Goal: Transaction & Acquisition: Download file/media

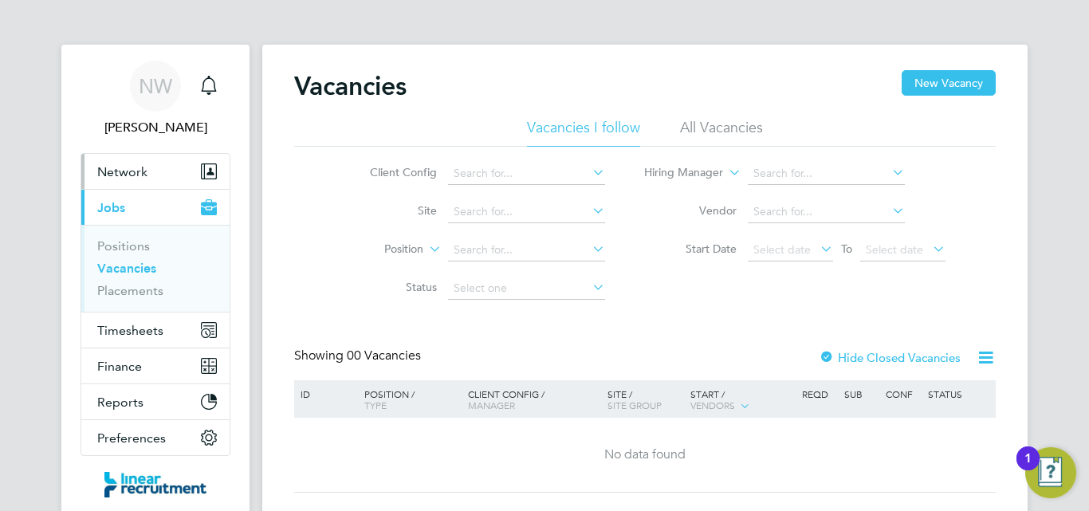
click at [145, 165] on span "Network" at bounding box center [122, 171] width 50 height 15
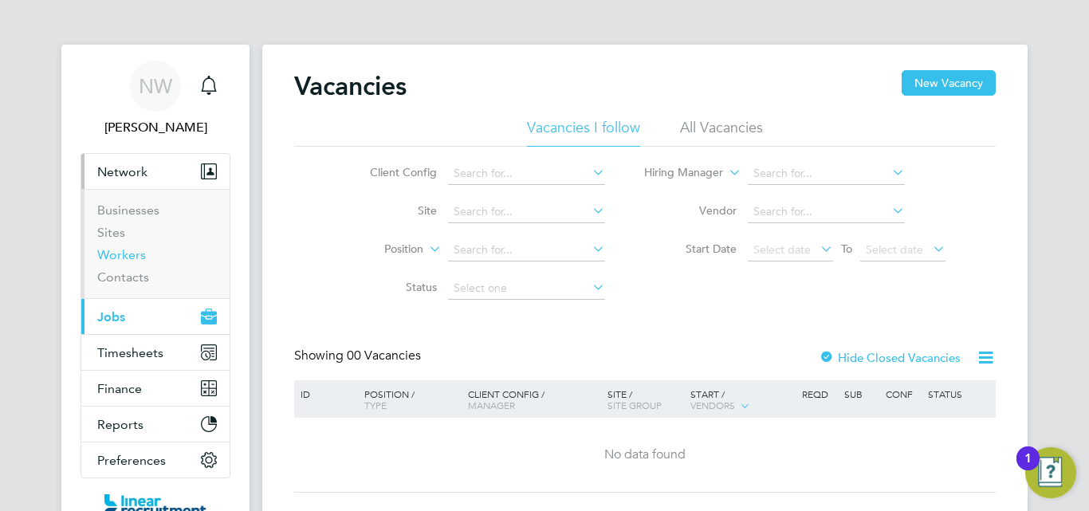
click at [142, 254] on link "Workers" at bounding box center [121, 254] width 49 height 15
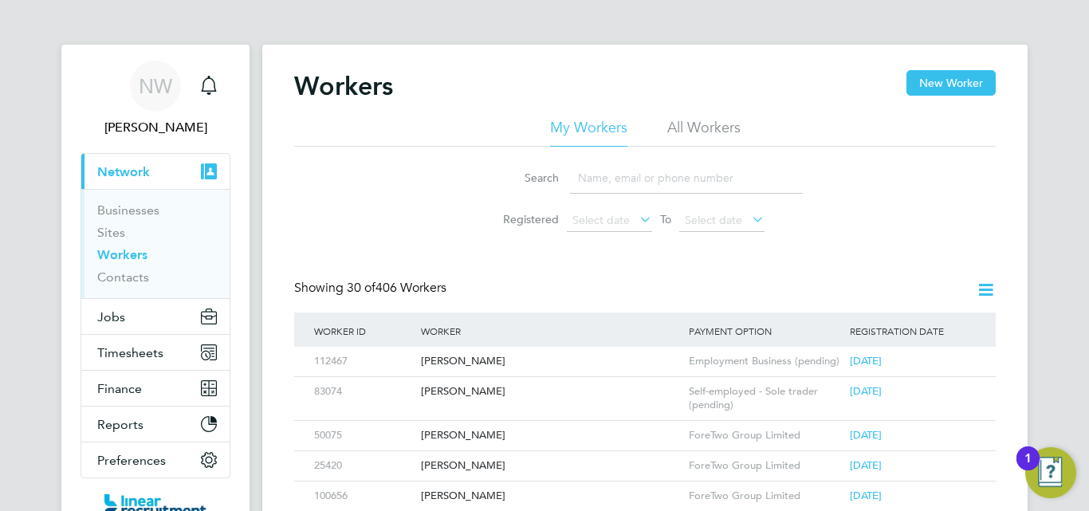
click at [603, 156] on li "Search" at bounding box center [645, 178] width 356 height 47
click at [603, 171] on input at bounding box center [686, 178] width 233 height 31
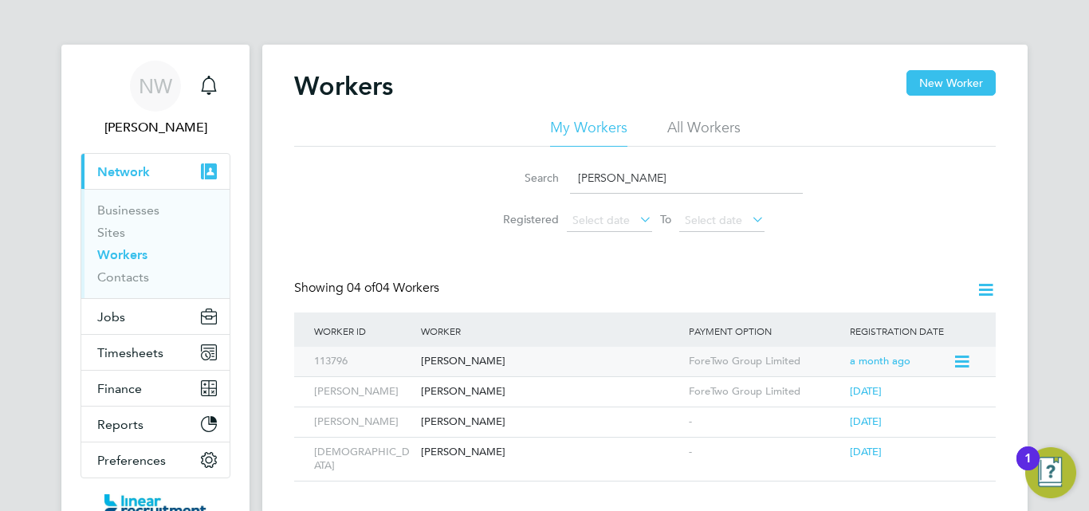
click at [464, 364] on div "Adam Rook" at bounding box center [551, 362] width 268 height 30
drag, startPoint x: 617, startPoint y: 181, endPoint x: 504, endPoint y: 157, distance: 115.7
click at [504, 157] on li "Search adam" at bounding box center [645, 178] width 356 height 47
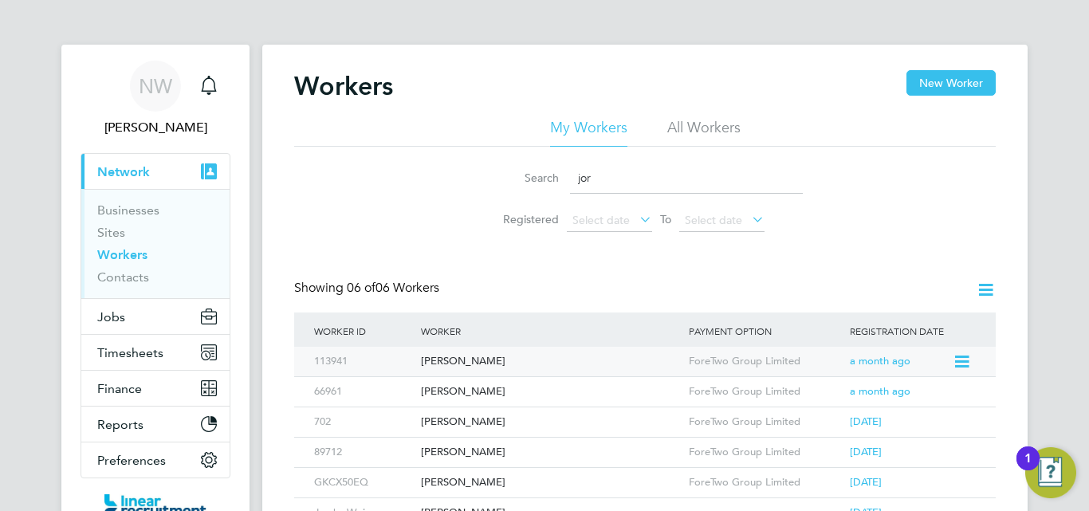
click at [491, 363] on div "Jordan Wheadon" at bounding box center [551, 362] width 268 height 30
drag, startPoint x: 606, startPoint y: 171, endPoint x: 458, endPoint y: 152, distance: 149.5
click at [459, 154] on div "Search jor Registered Select date To Select date" at bounding box center [645, 193] width 702 height 93
click at [456, 355] on div "Christopher Carr" at bounding box center [551, 362] width 268 height 30
drag, startPoint x: 608, startPoint y: 179, endPoint x: 458, endPoint y: 159, distance: 151.1
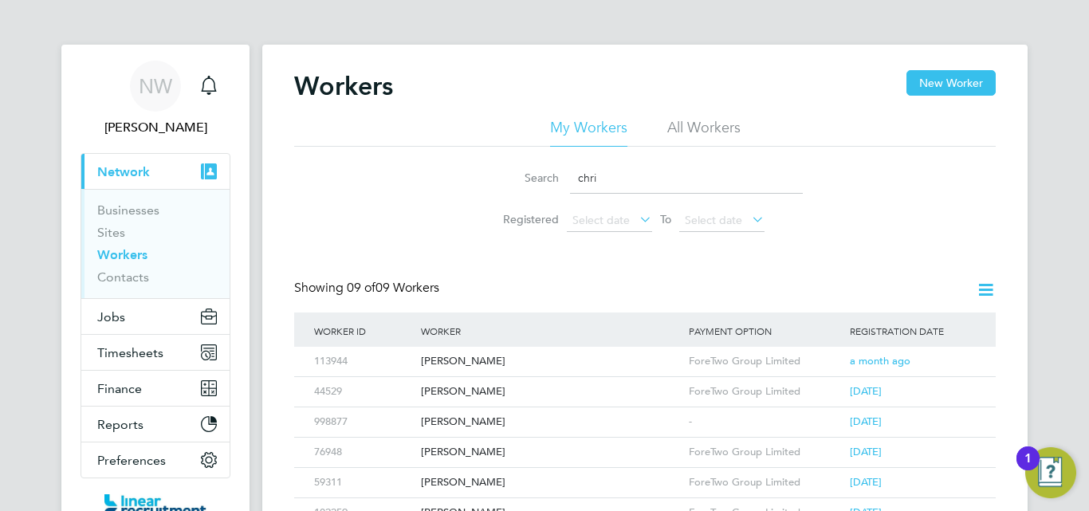
click at [458, 159] on div "Search chri Registered Select date To Select date" at bounding box center [645, 193] width 702 height 93
click at [470, 362] on div "Joe Brunskill" at bounding box center [551, 362] width 268 height 30
drag, startPoint x: 610, startPoint y: 173, endPoint x: 506, endPoint y: 148, distance: 107.5
click at [506, 148] on div "Search joe Registered Select date To Select date" at bounding box center [645, 193] width 702 height 93
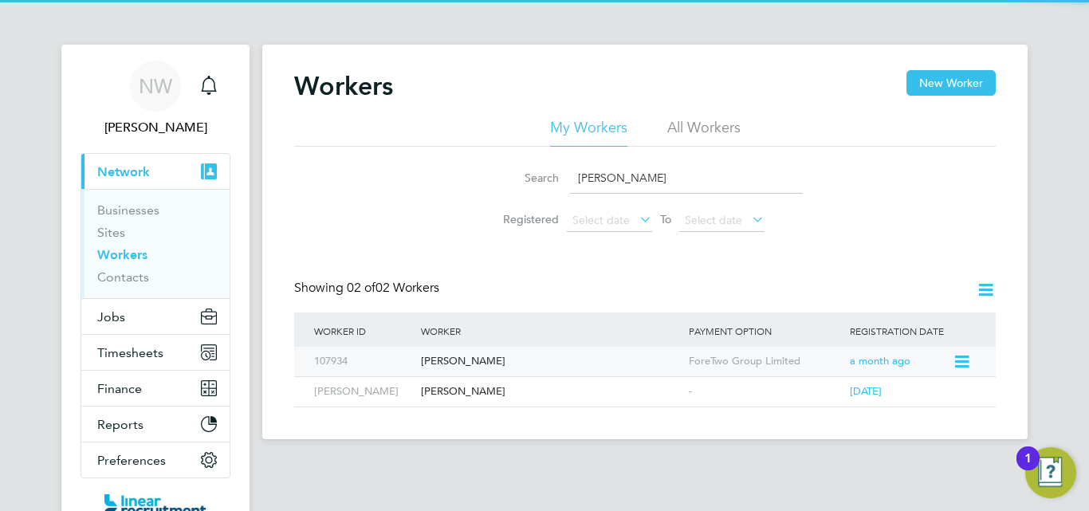
click at [458, 356] on div "Greg Macdonald" at bounding box center [551, 362] width 268 height 30
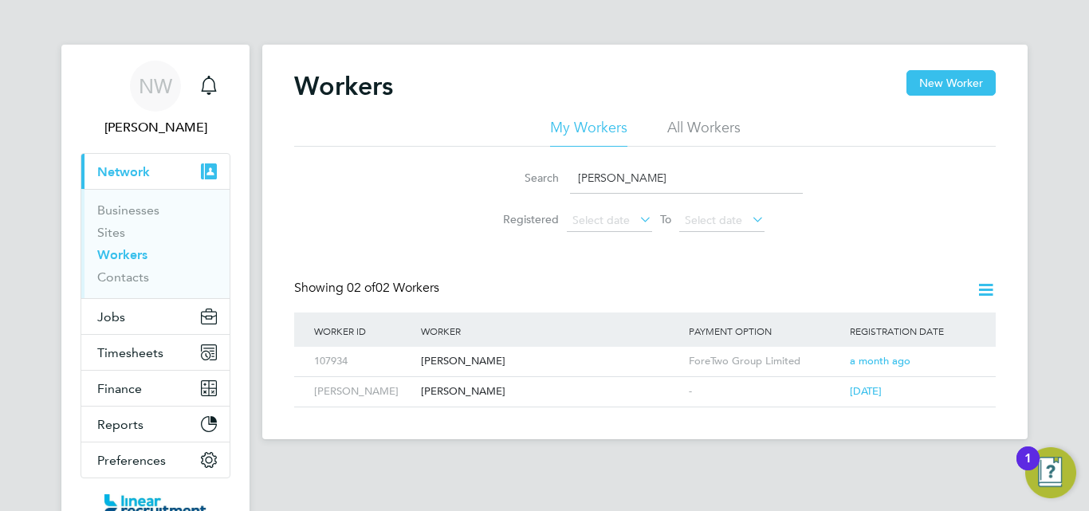
drag, startPoint x: 622, startPoint y: 181, endPoint x: 367, endPoint y: 169, distance: 255.5
click at [368, 170] on div "Search greg Registered Select date To Select date" at bounding box center [645, 193] width 702 height 93
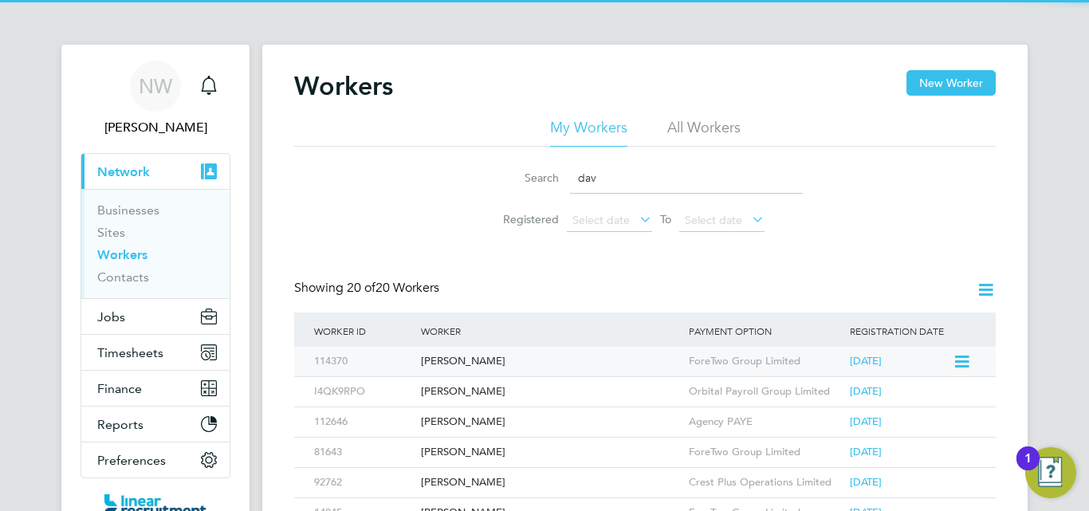
click at [471, 355] on div "David Hewitt" at bounding box center [551, 362] width 268 height 30
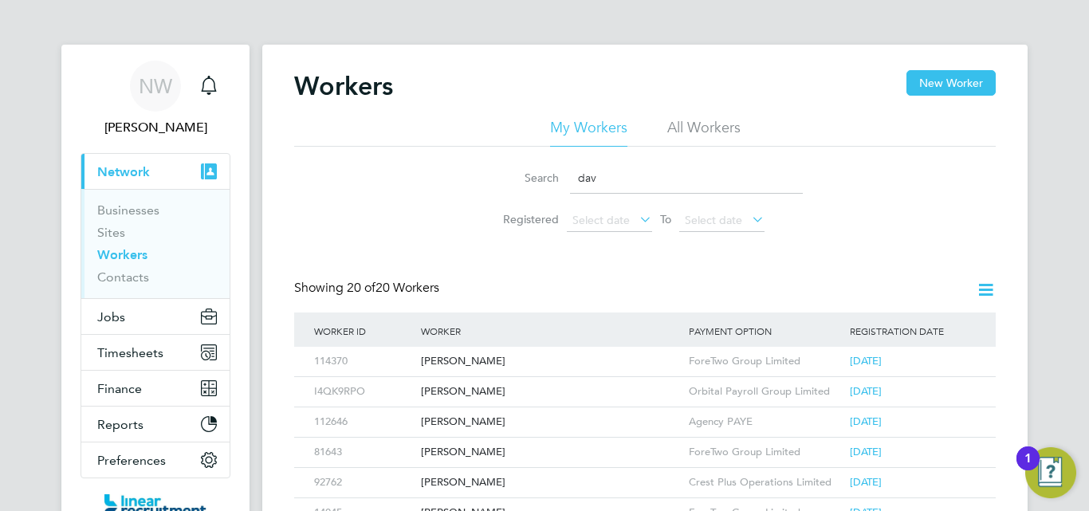
drag, startPoint x: 625, startPoint y: 183, endPoint x: 480, endPoint y: 169, distance: 145.8
click at [480, 170] on li "Search dav" at bounding box center [645, 178] width 356 height 47
click at [490, 359] on div "Michael Mccusker" at bounding box center [551, 362] width 268 height 30
drag, startPoint x: 630, startPoint y: 183, endPoint x: 370, endPoint y: 155, distance: 261.5
click at [370, 155] on div "Search mich Registered Select date To Select date" at bounding box center [645, 193] width 702 height 93
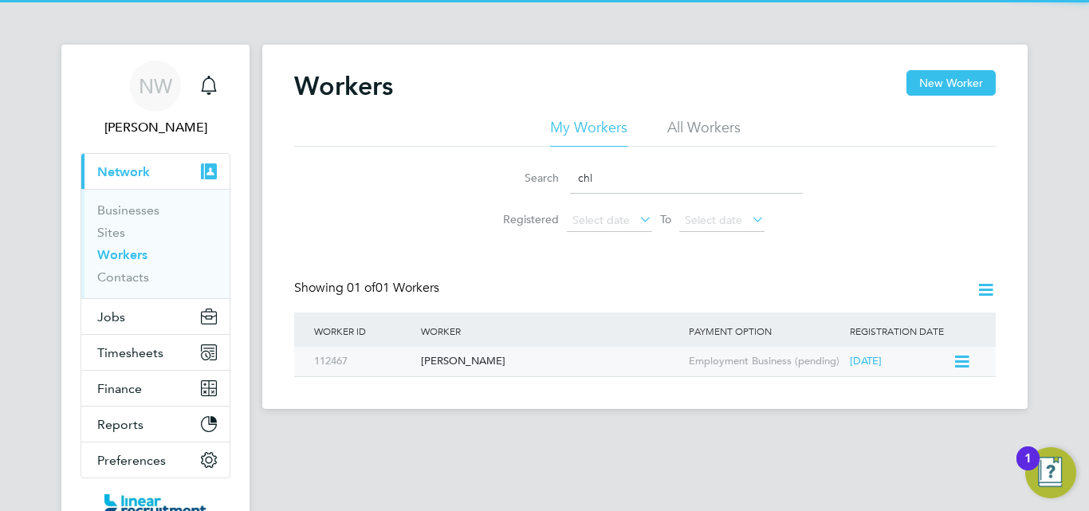
type input "chl"
click at [463, 363] on div "[PERSON_NAME]" at bounding box center [551, 362] width 268 height 30
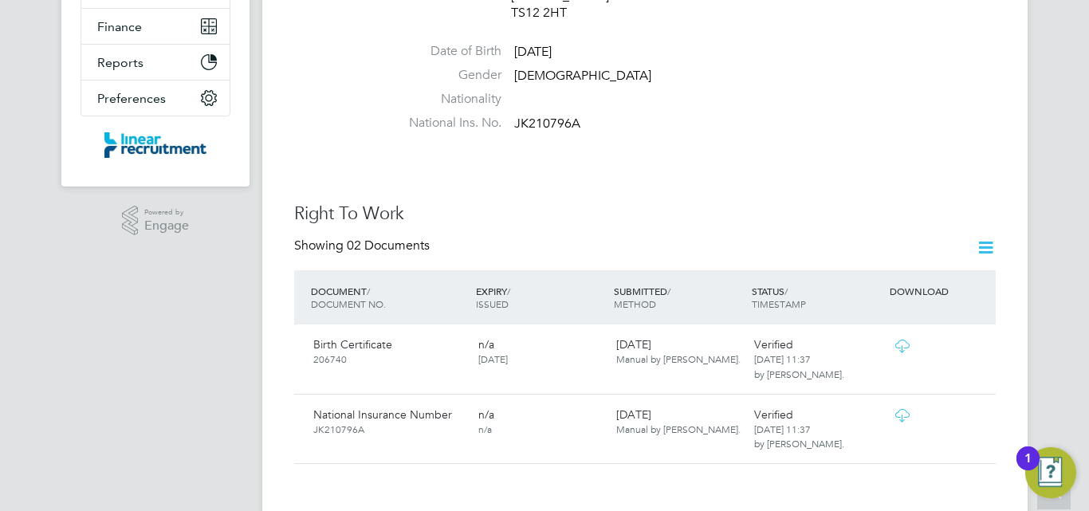
scroll to position [399, 0]
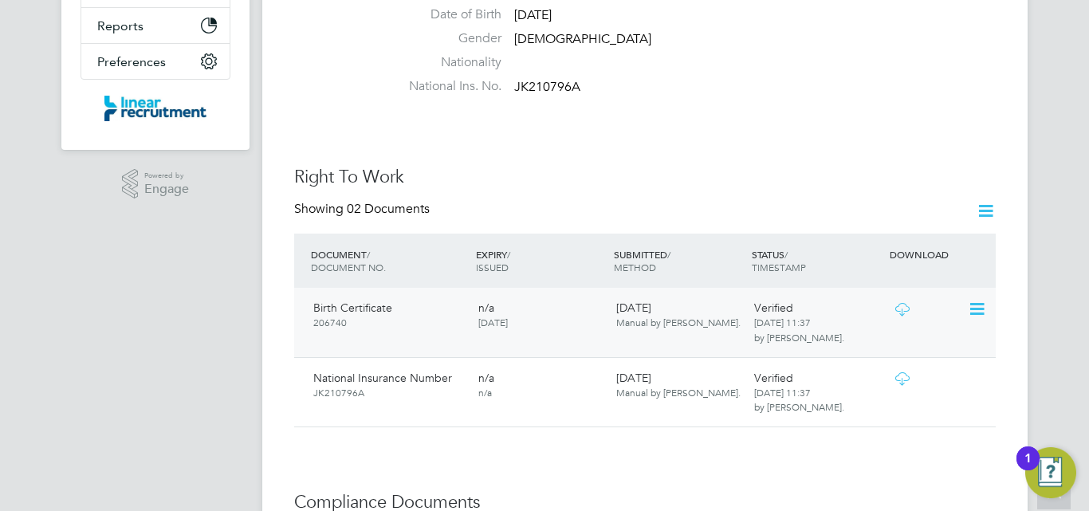
click at [984, 300] on icon at bounding box center [976, 309] width 16 height 19
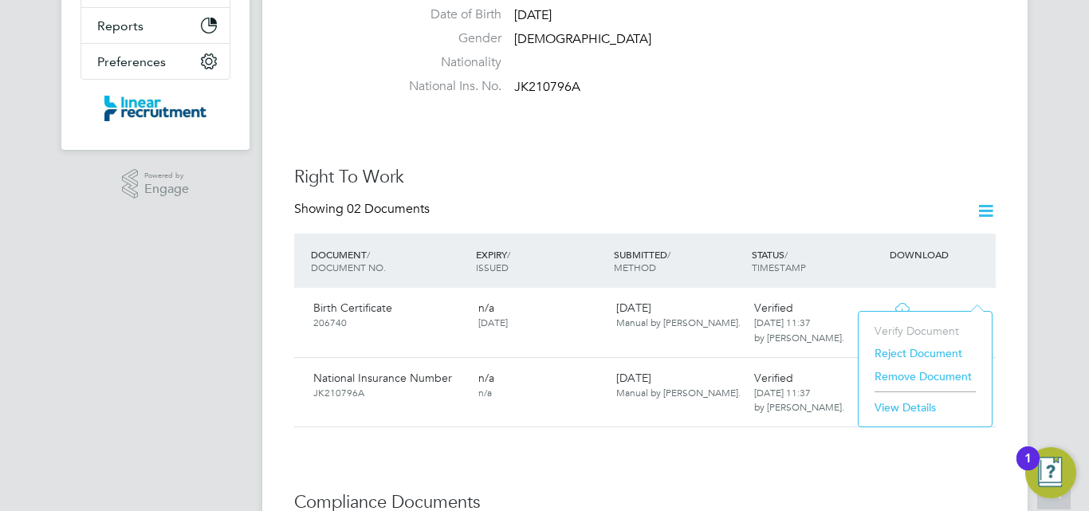
click at [921, 328] on li "Verify Document" at bounding box center [925, 331] width 117 height 22
click at [762, 301] on span "Verified" at bounding box center [773, 308] width 39 height 14
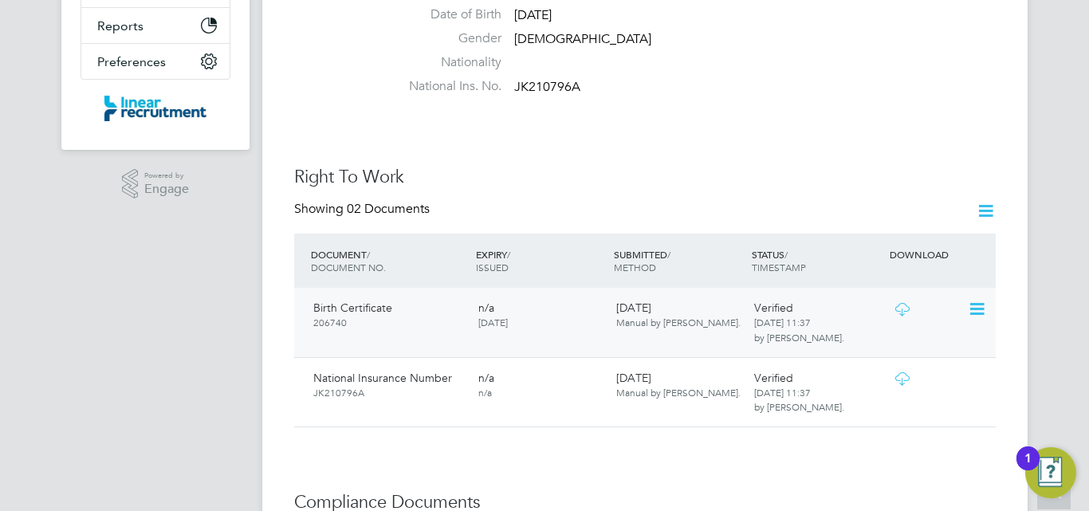
click at [895, 303] on icon at bounding box center [902, 309] width 20 height 13
click at [904, 372] on icon at bounding box center [902, 378] width 20 height 13
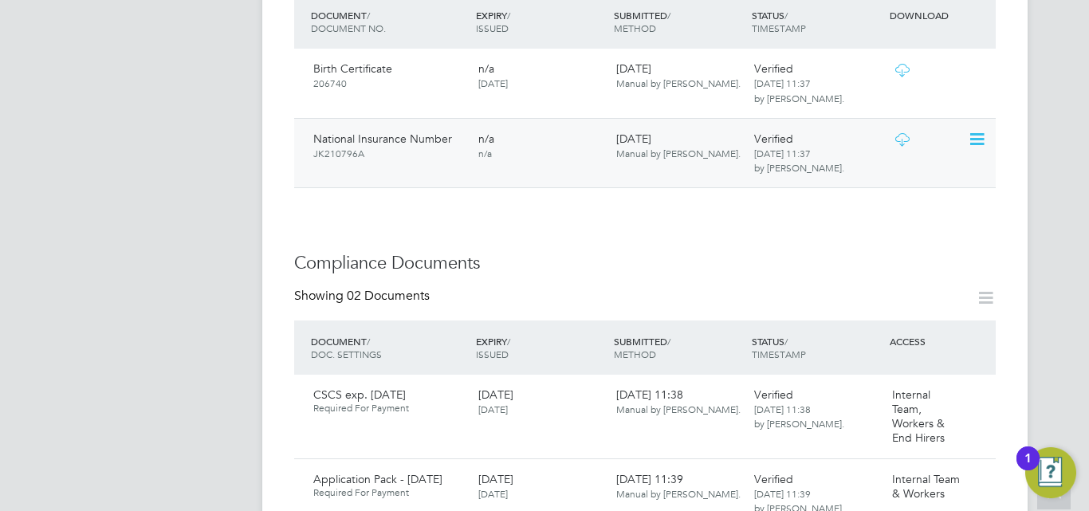
scroll to position [718, 0]
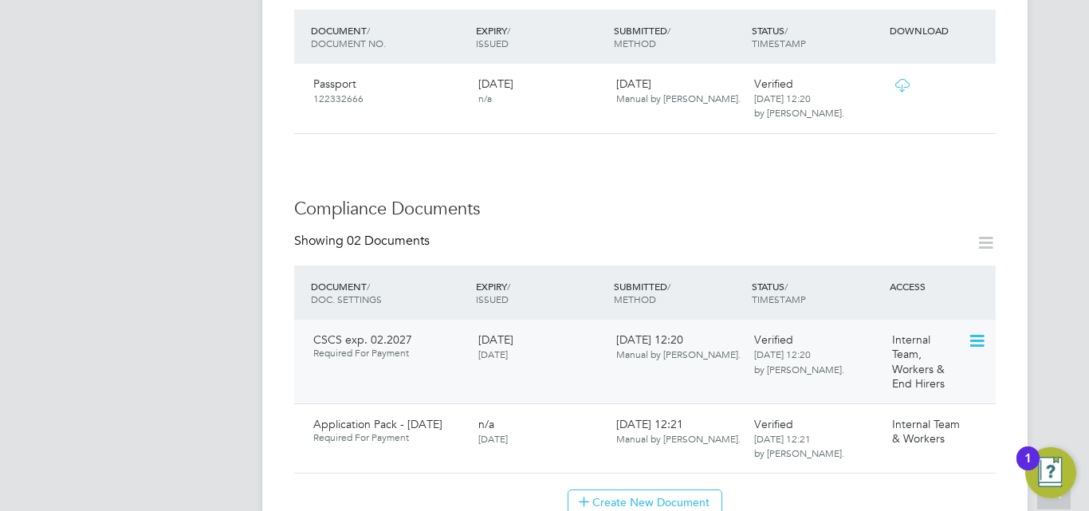
scroll to position [638, 0]
click at [976, 333] on icon at bounding box center [976, 342] width 16 height 19
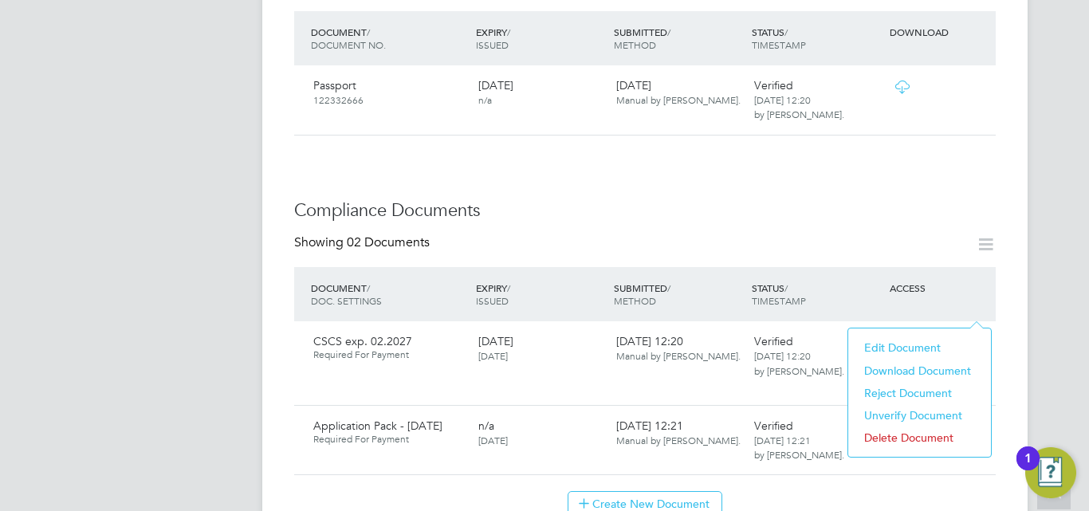
click at [920, 364] on li "Download Document" at bounding box center [919, 371] width 127 height 22
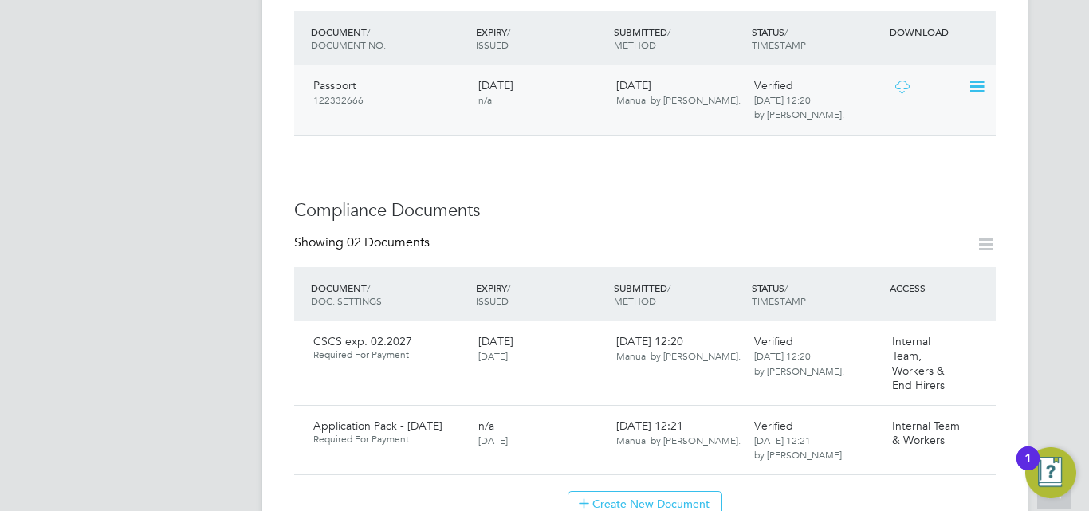
click at [899, 81] on icon at bounding box center [902, 87] width 20 height 13
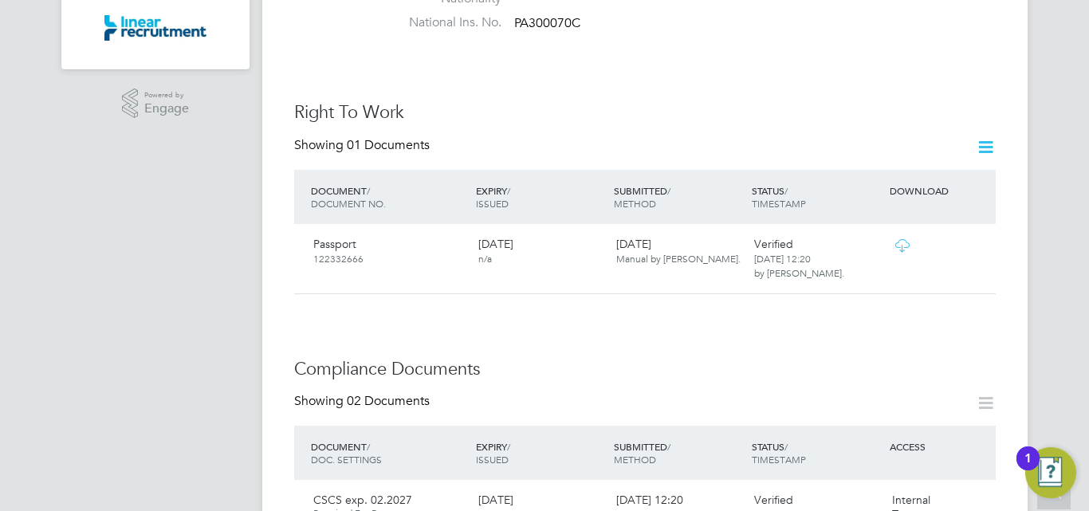
scroll to position [478, 0]
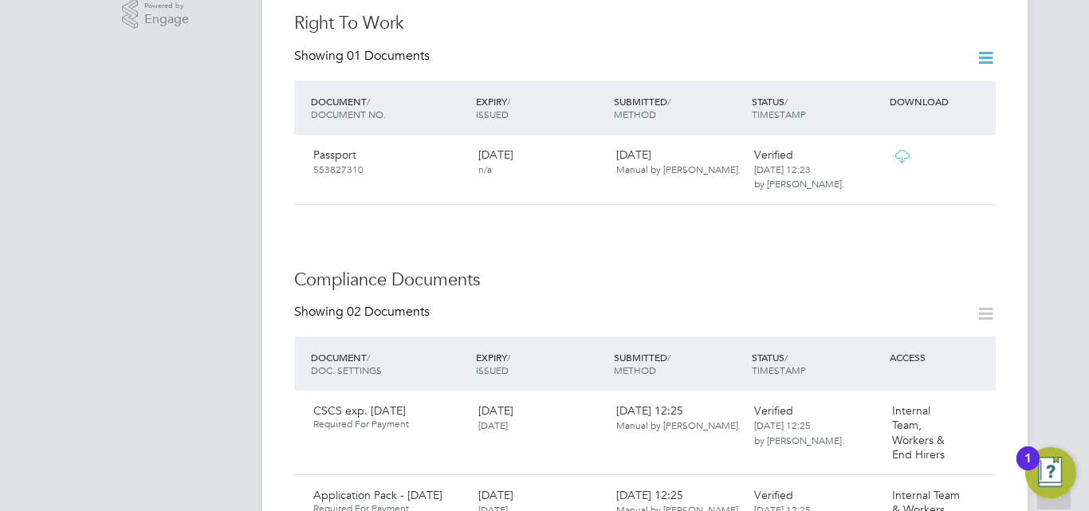
scroll to position [638, 0]
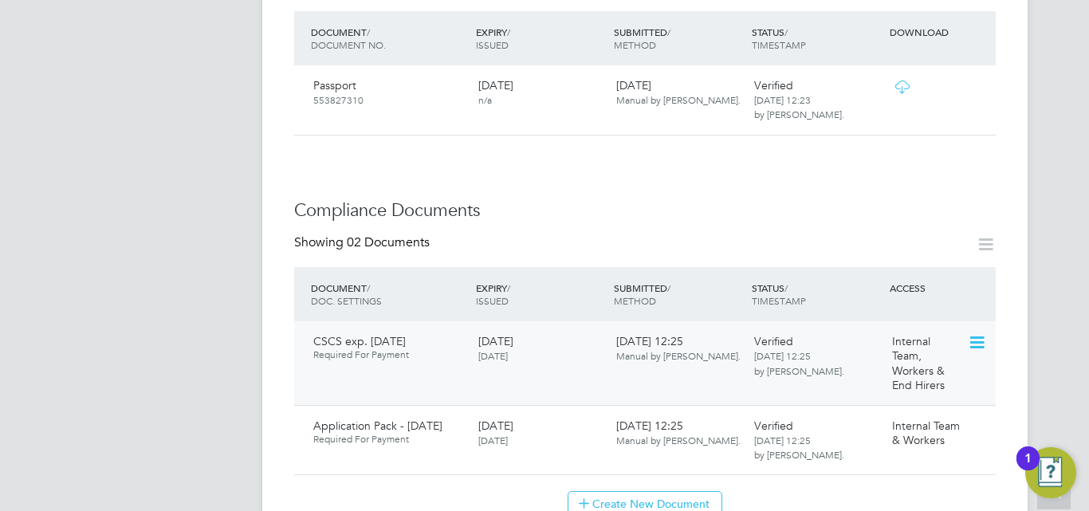
click at [978, 333] on icon at bounding box center [976, 342] width 16 height 19
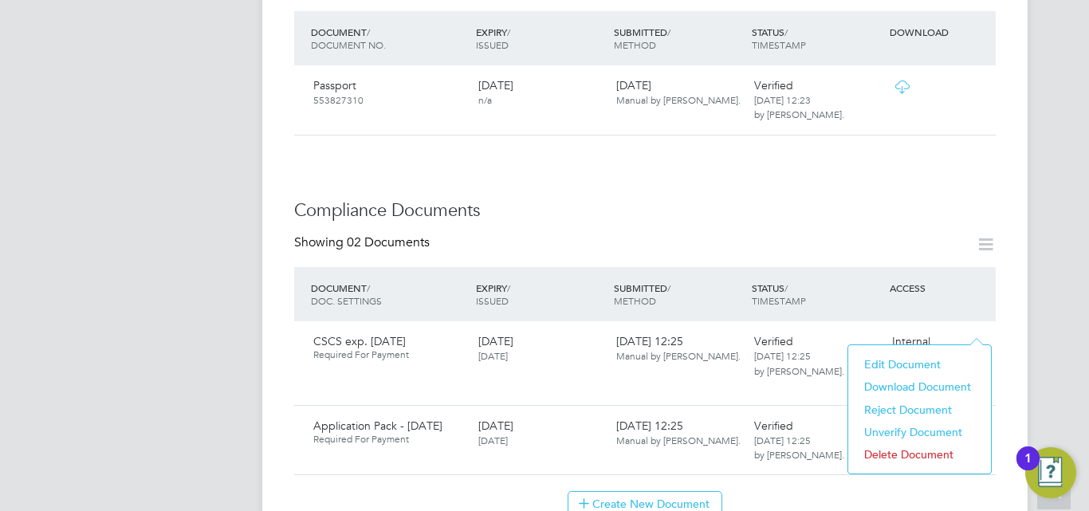
click at [916, 380] on li "Download Document" at bounding box center [919, 387] width 127 height 22
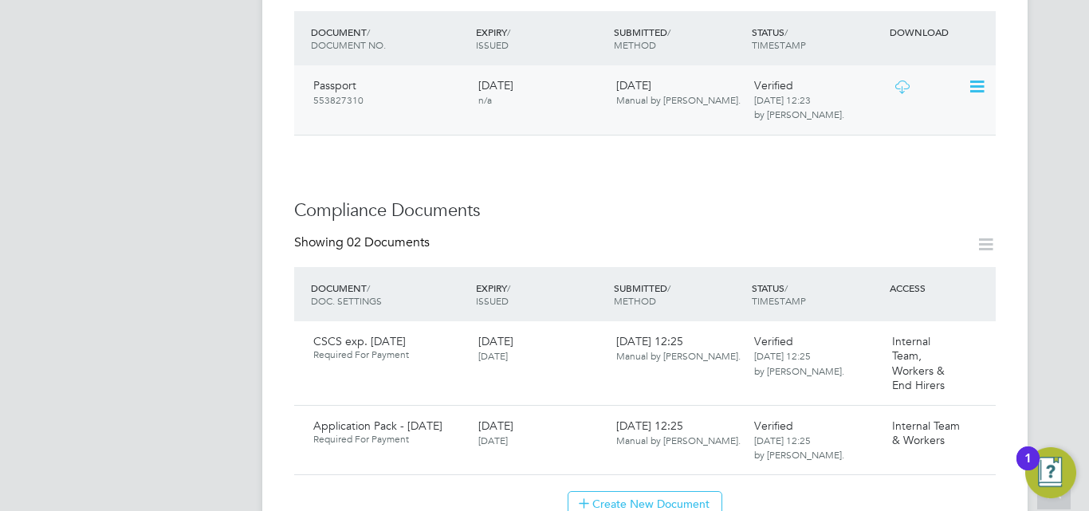
click at [901, 81] on icon at bounding box center [902, 87] width 20 height 13
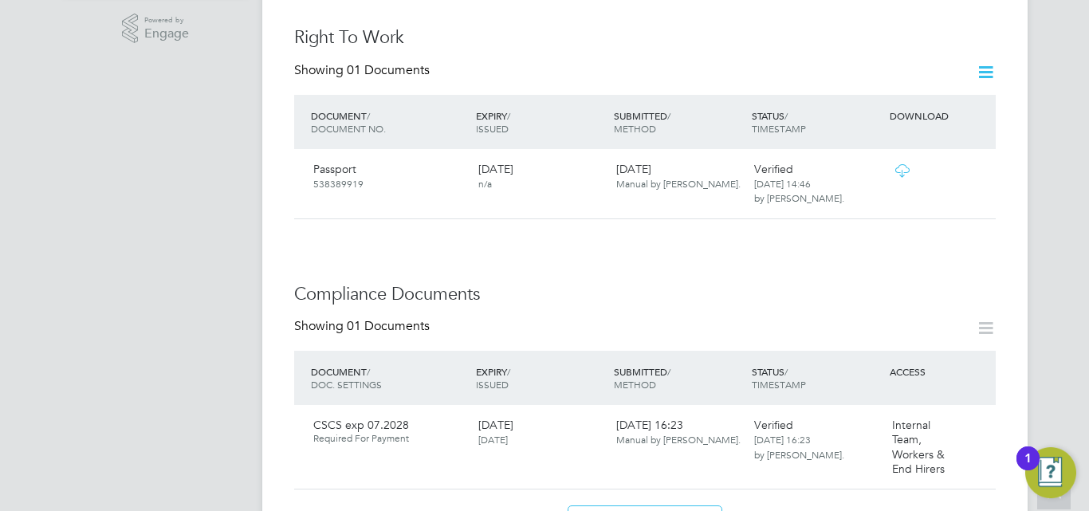
scroll to position [558, 0]
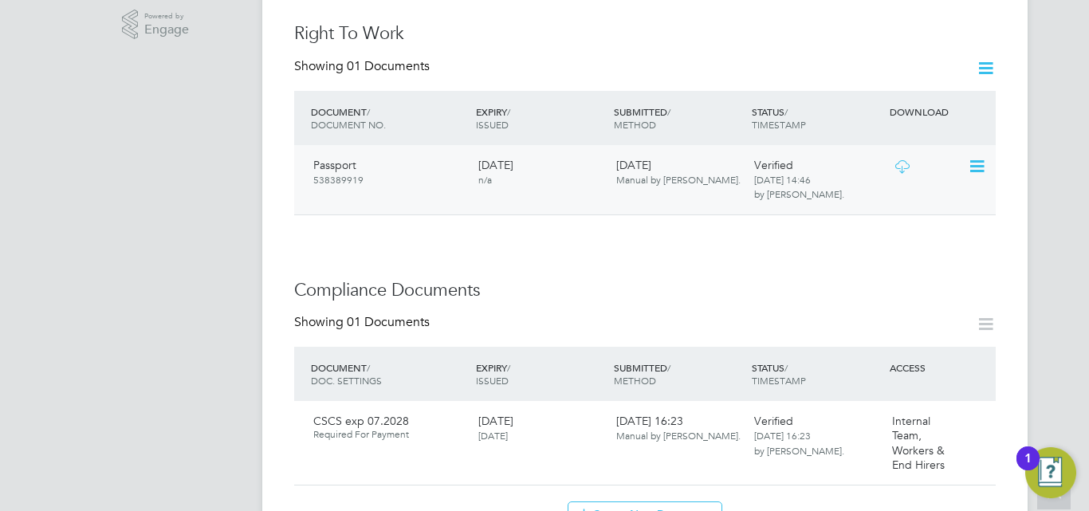
click at [899, 160] on icon at bounding box center [902, 166] width 20 height 13
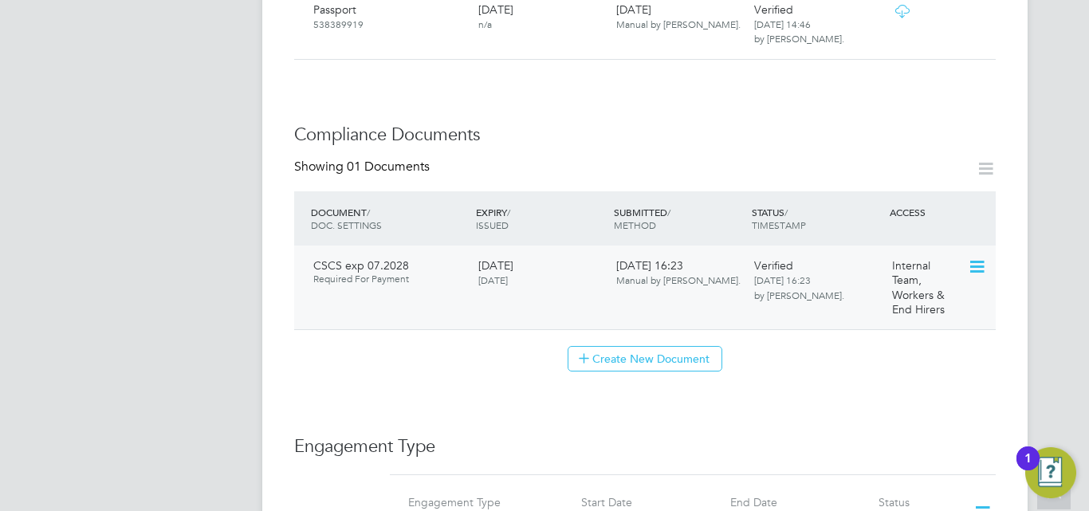
scroll to position [718, 0]
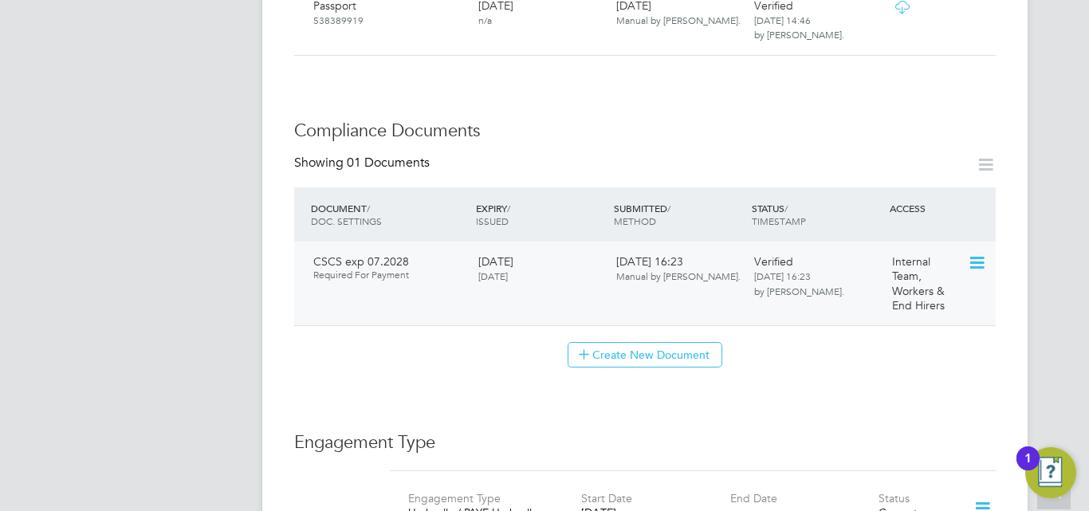
click at [975, 254] on icon at bounding box center [976, 263] width 16 height 19
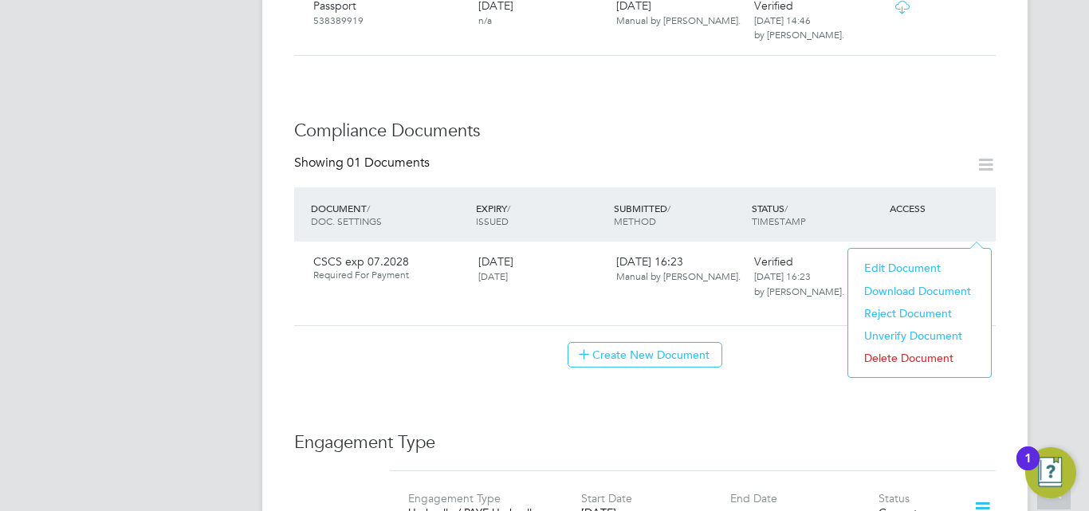
click at [923, 289] on li "Download Document" at bounding box center [919, 291] width 127 height 22
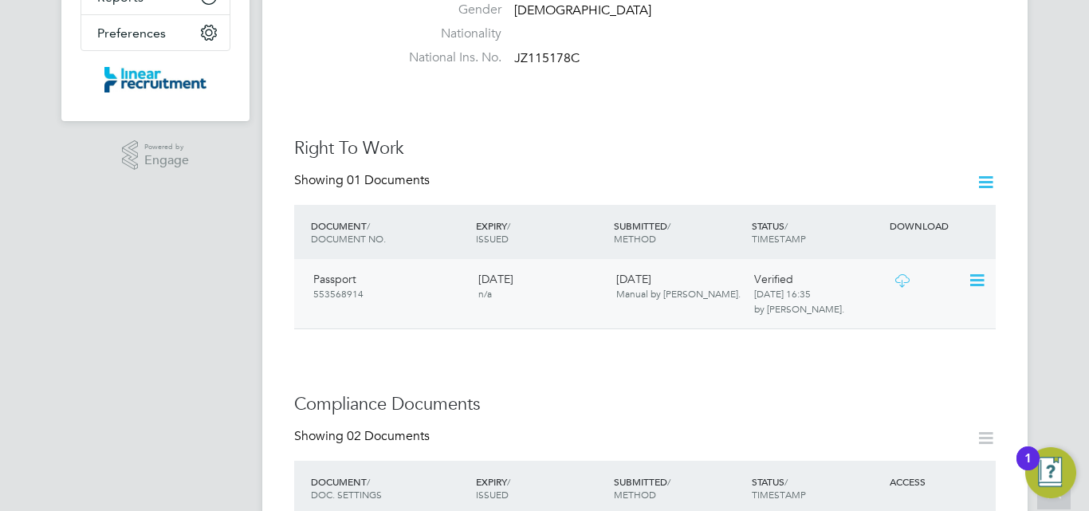
scroll to position [478, 0]
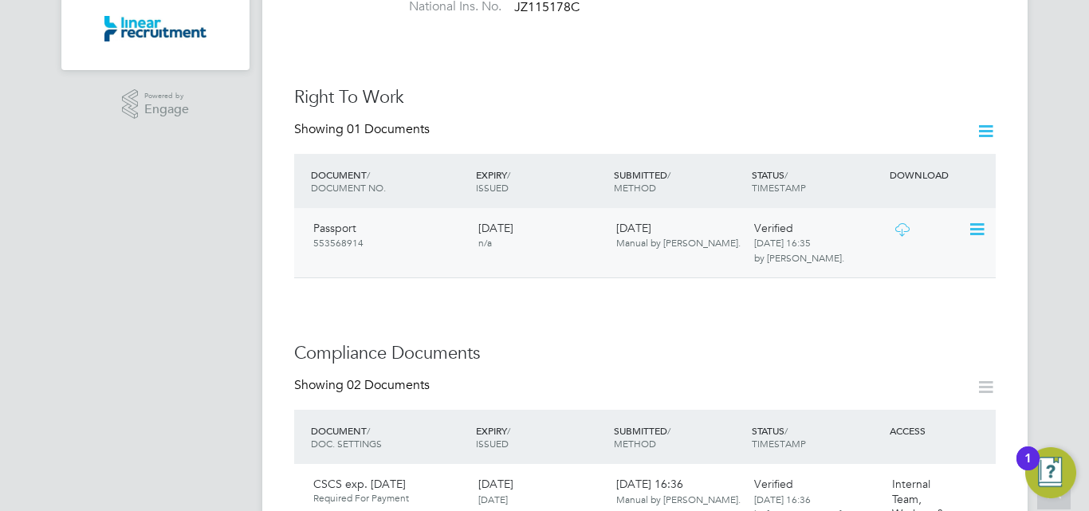
click at [902, 223] on icon at bounding box center [902, 229] width 20 height 13
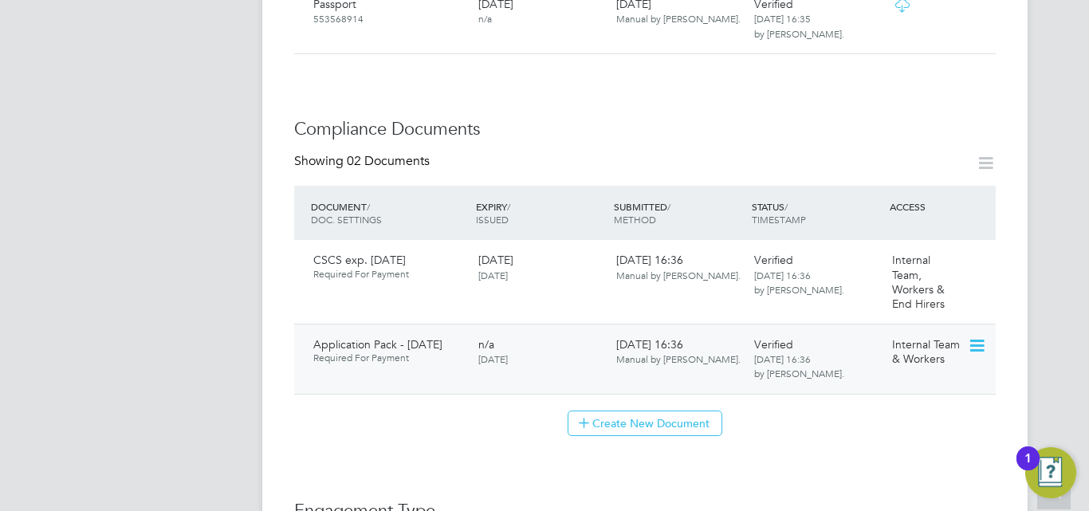
scroll to position [718, 0]
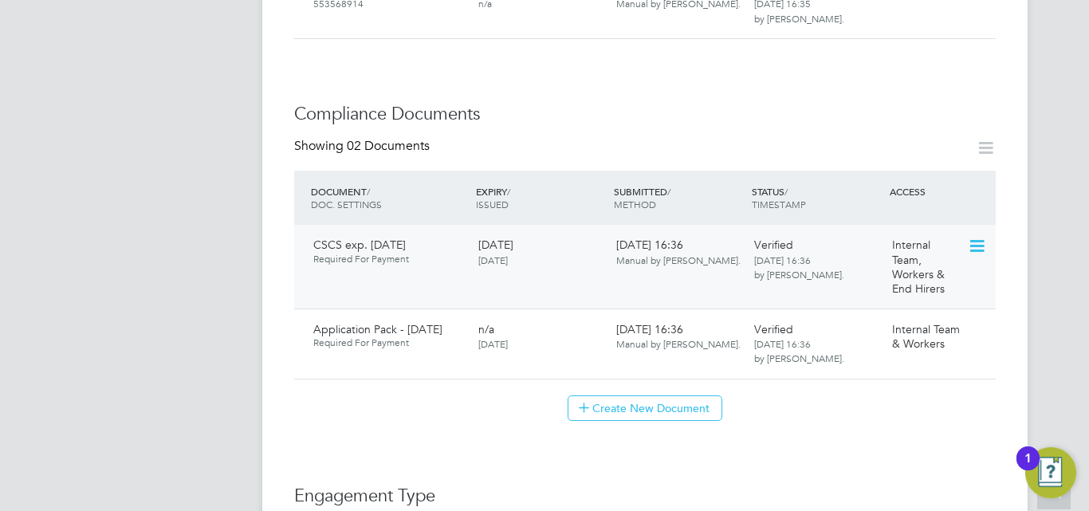
click at [977, 237] on icon at bounding box center [976, 246] width 16 height 19
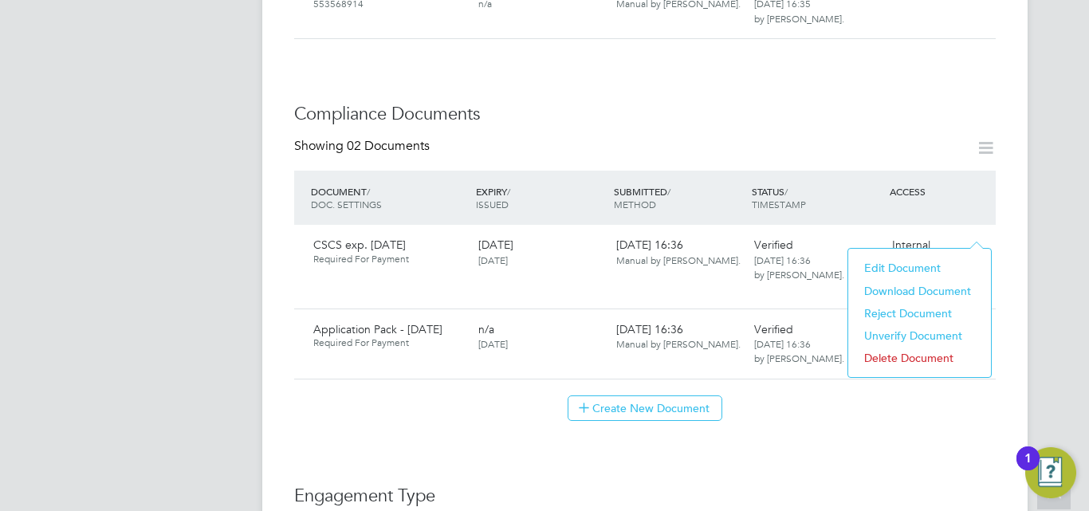
click at [927, 290] on li "Download Document" at bounding box center [919, 291] width 127 height 22
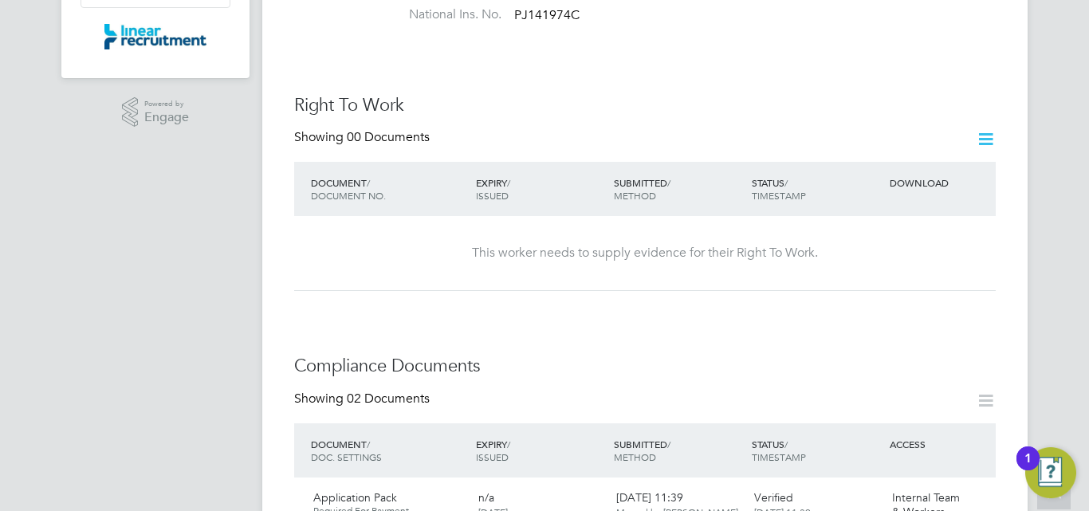
scroll to position [239, 0]
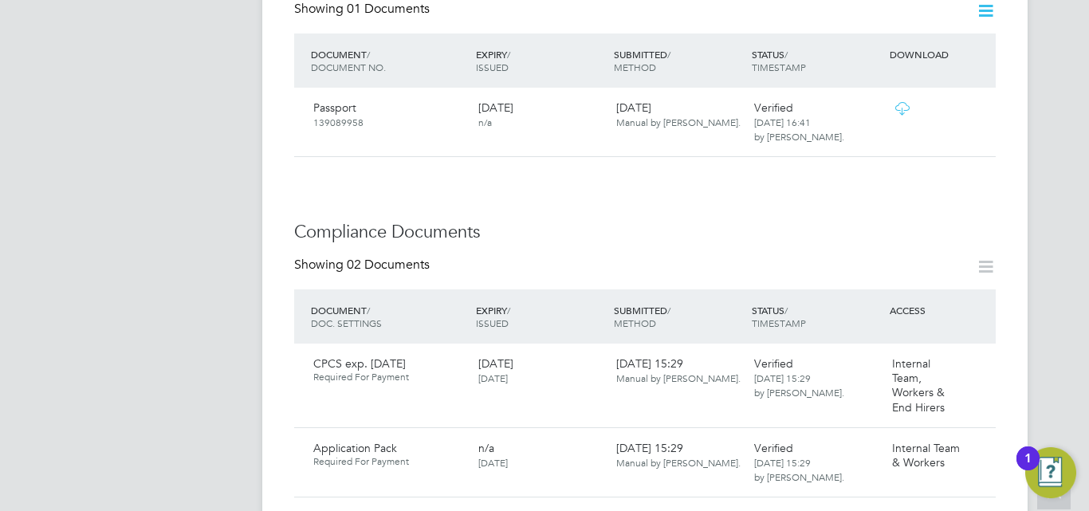
scroll to position [718, 0]
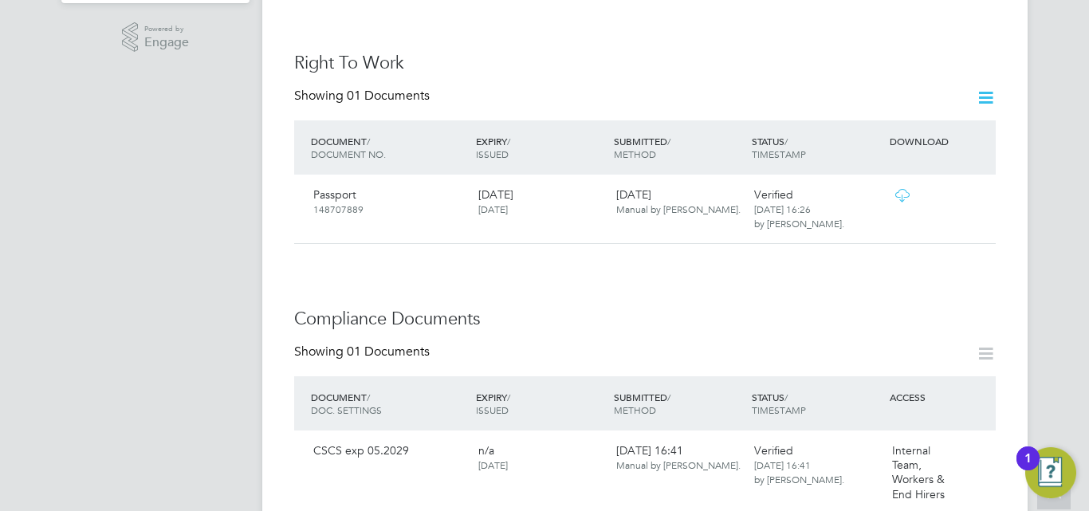
scroll to position [558, 0]
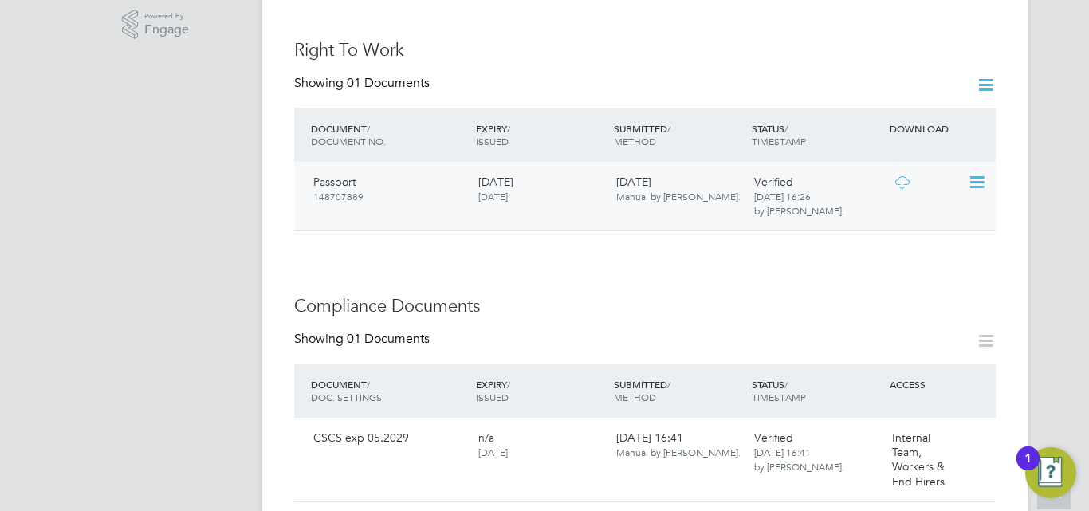
click at [898, 176] on icon at bounding box center [902, 182] width 20 height 13
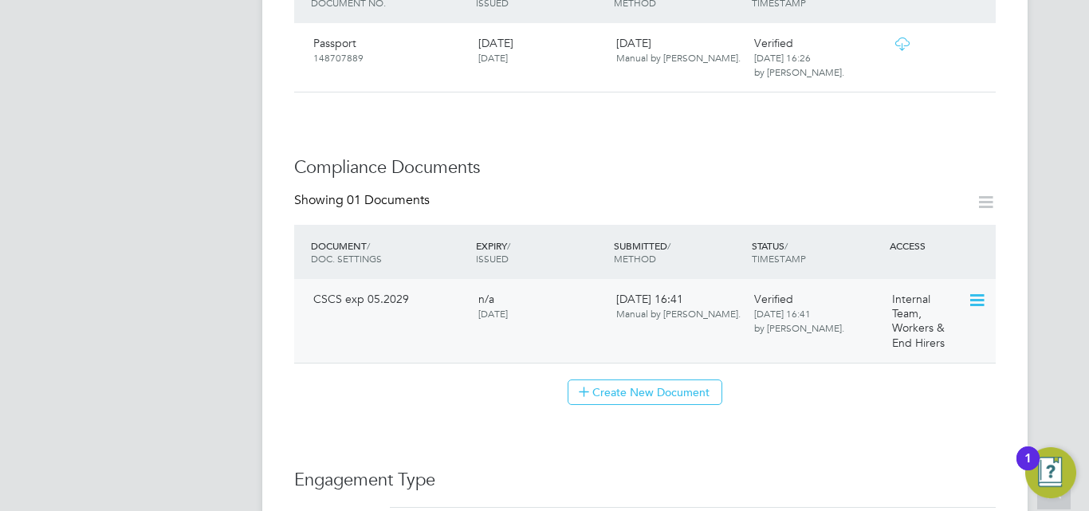
scroll to position [718, 0]
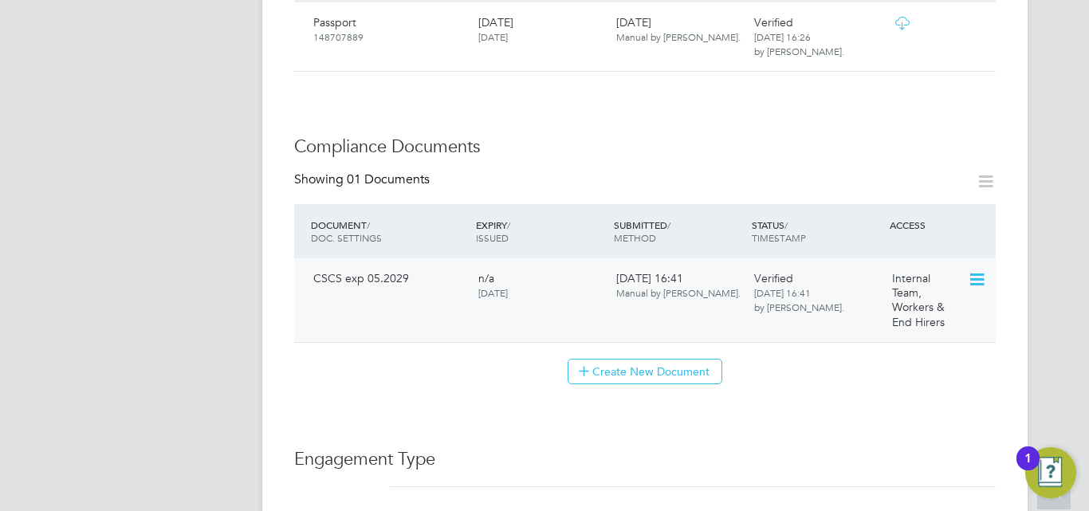
click at [978, 270] on icon at bounding box center [976, 279] width 16 height 19
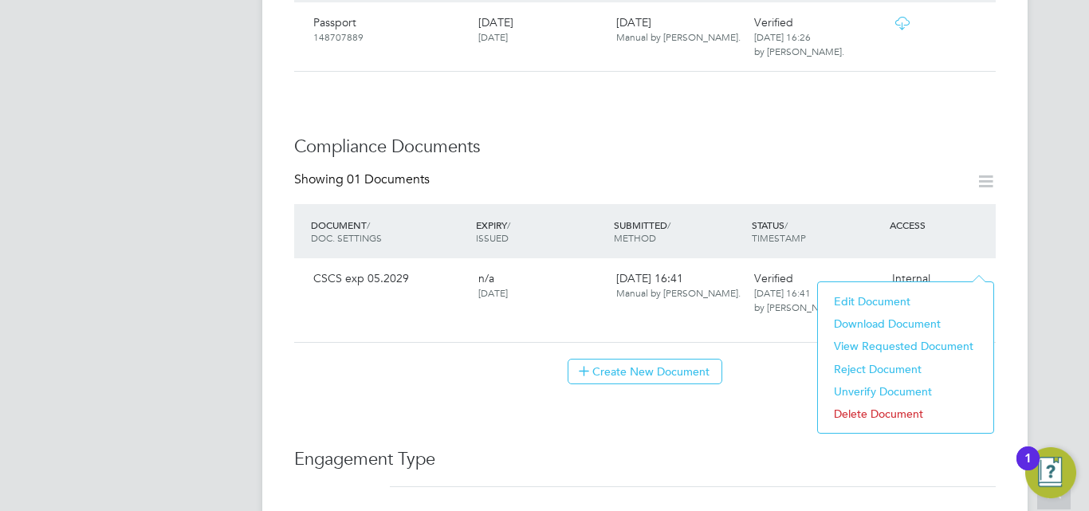
click at [907, 325] on li "Download Document" at bounding box center [905, 324] width 159 height 22
